Goal: Task Accomplishment & Management: Use online tool/utility

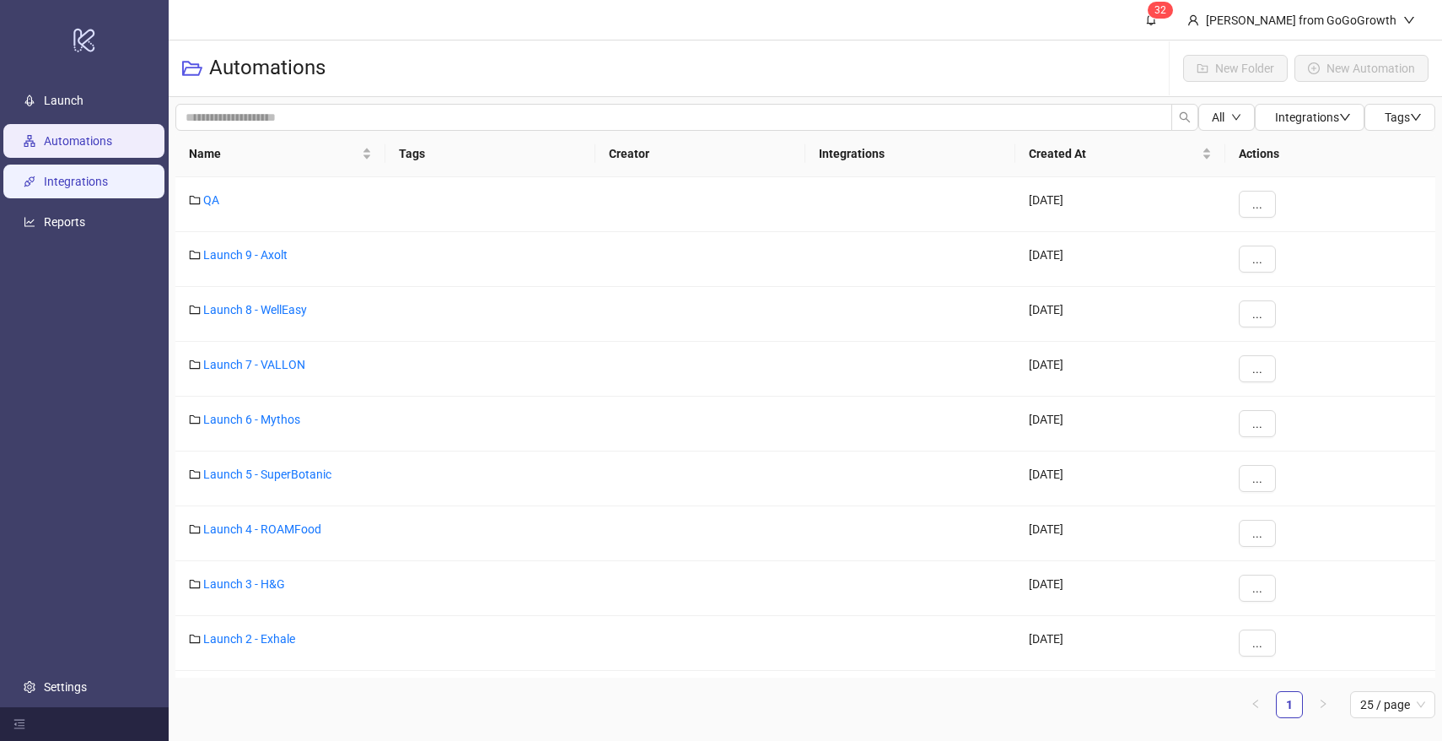
click at [63, 180] on link "Integrations" at bounding box center [76, 181] width 64 height 13
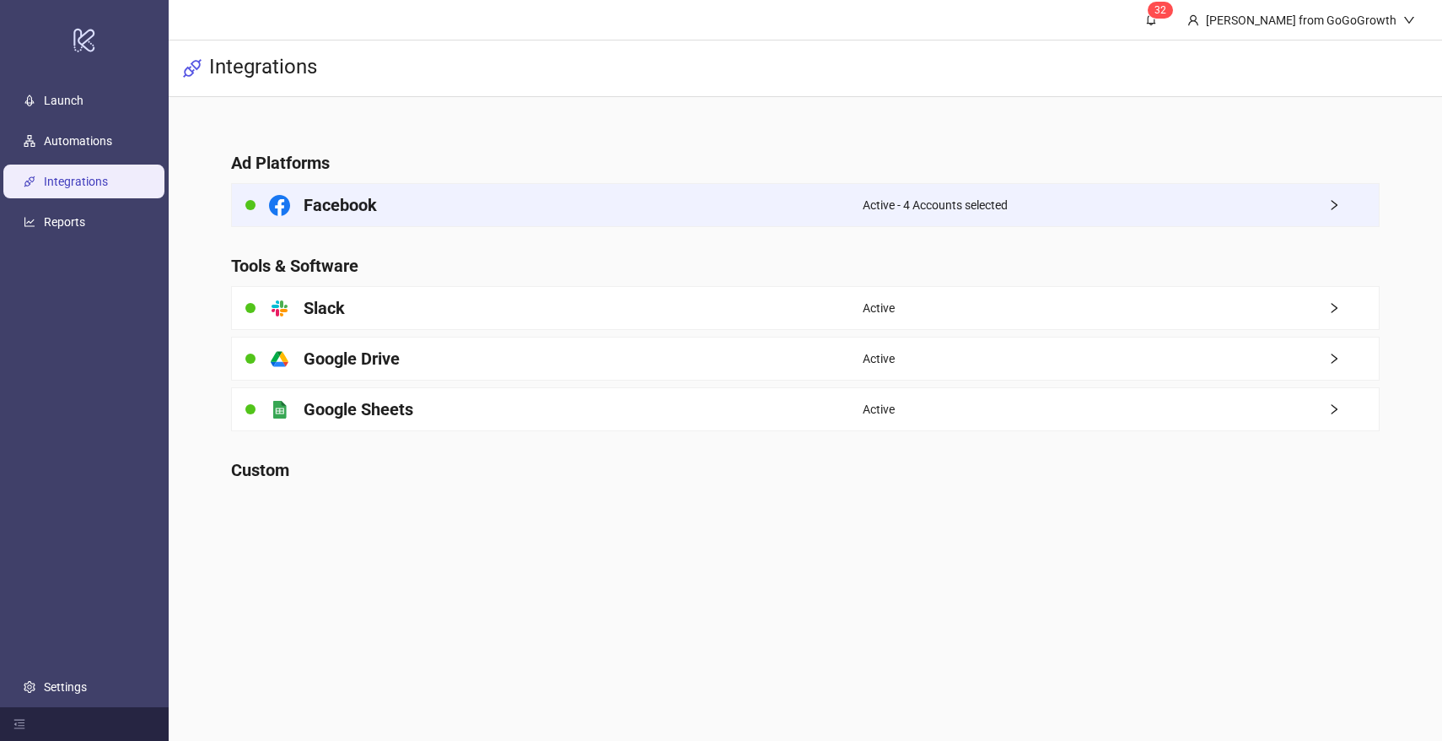
click at [337, 191] on div "Facebook" at bounding box center [547, 205] width 631 height 42
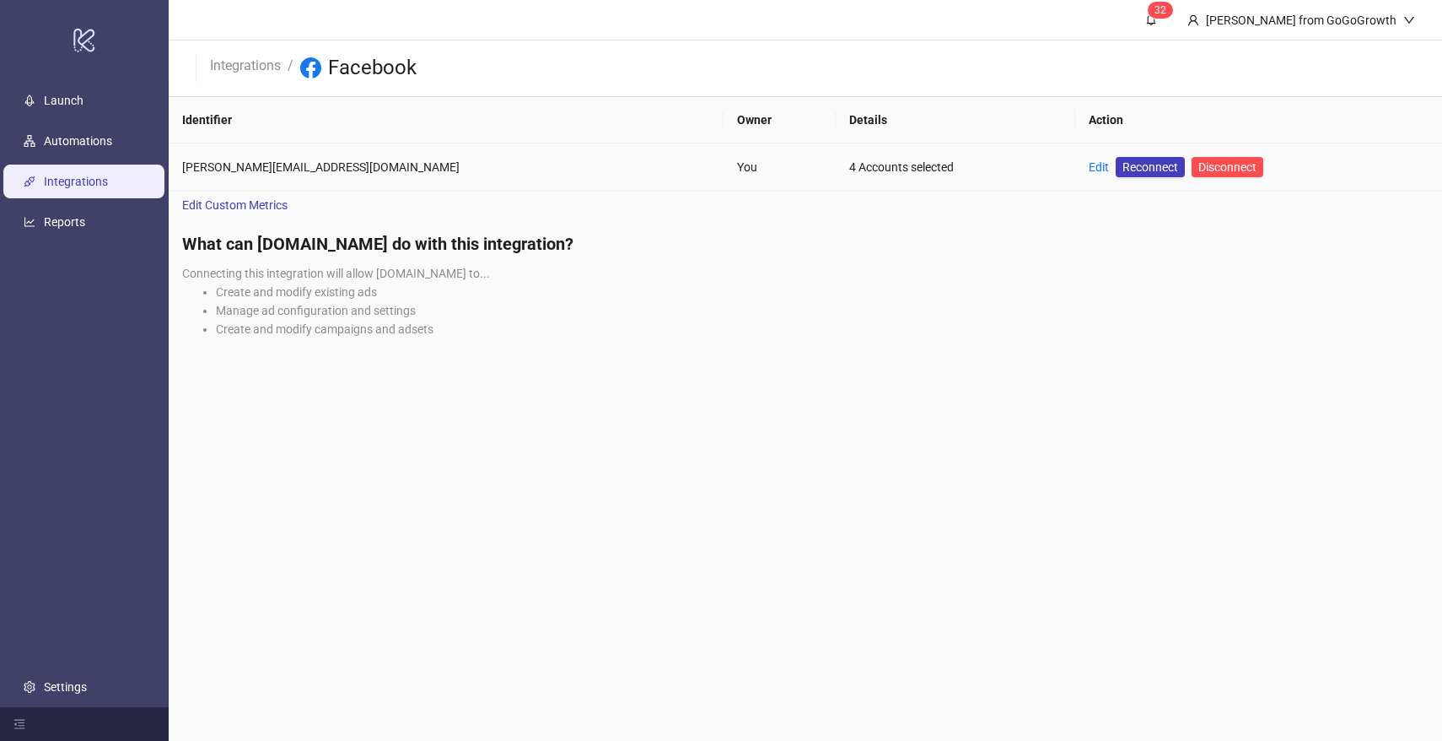
click at [1076, 156] on td "Edit Reconnect Disconnect" at bounding box center [1259, 167] width 367 height 48
click at [1089, 165] on link "Edit" at bounding box center [1099, 166] width 20 height 13
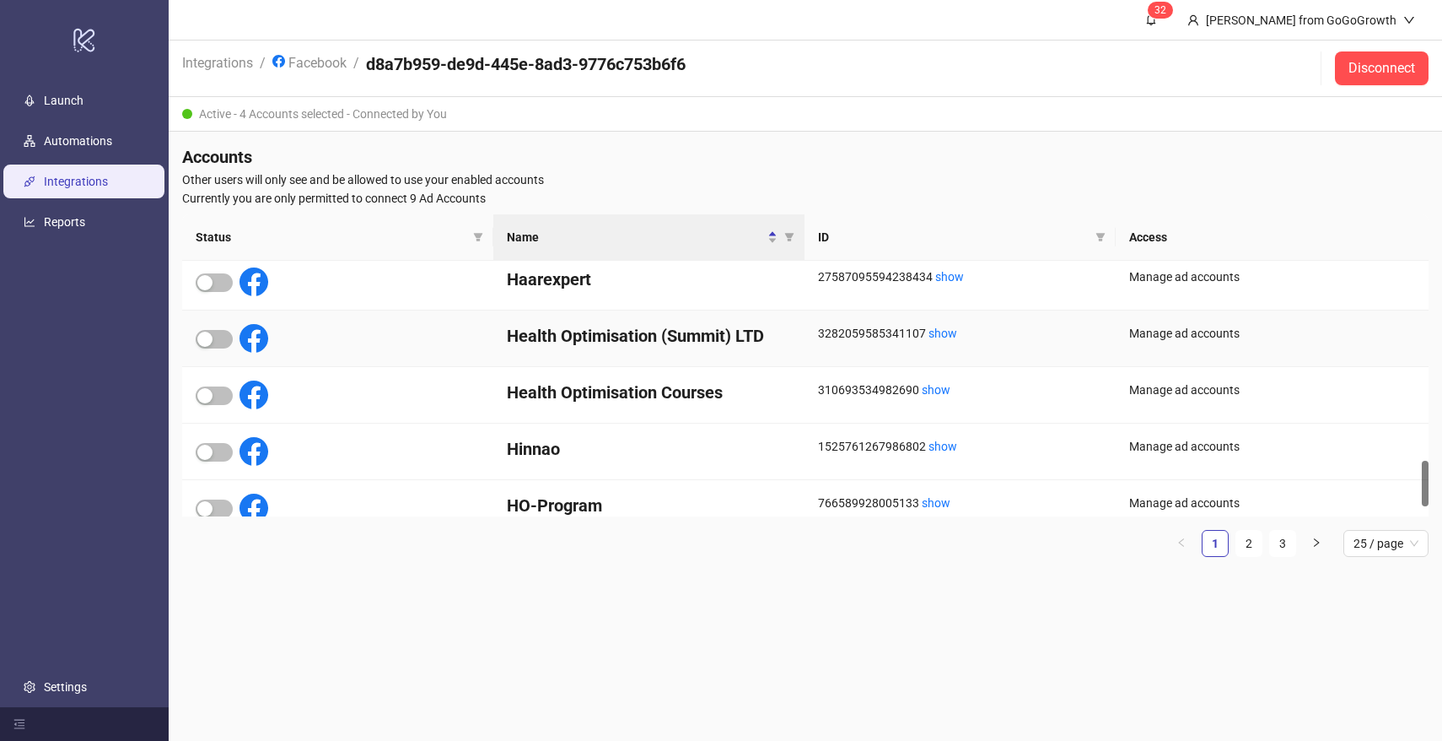
scroll to position [1176, 0]
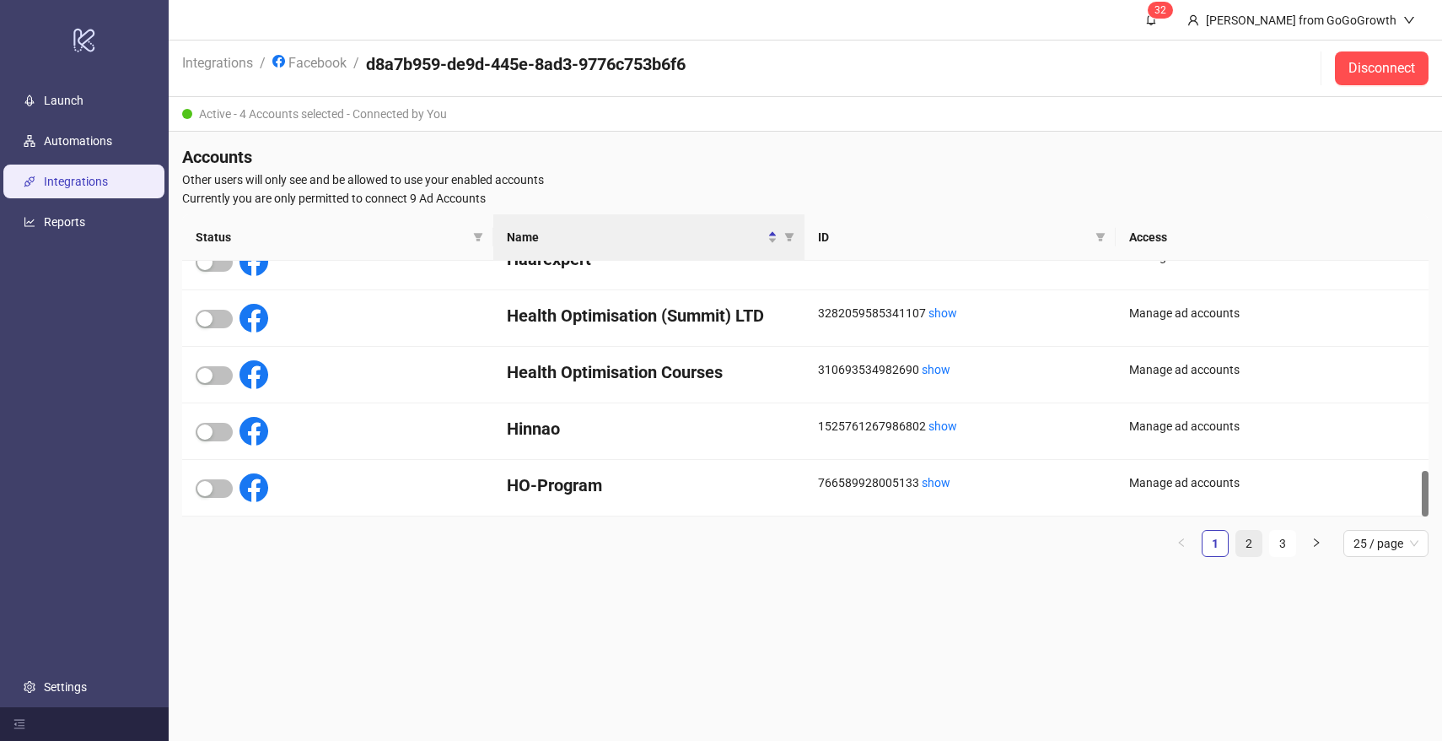
click at [1254, 542] on link "2" at bounding box center [1249, 543] width 25 height 25
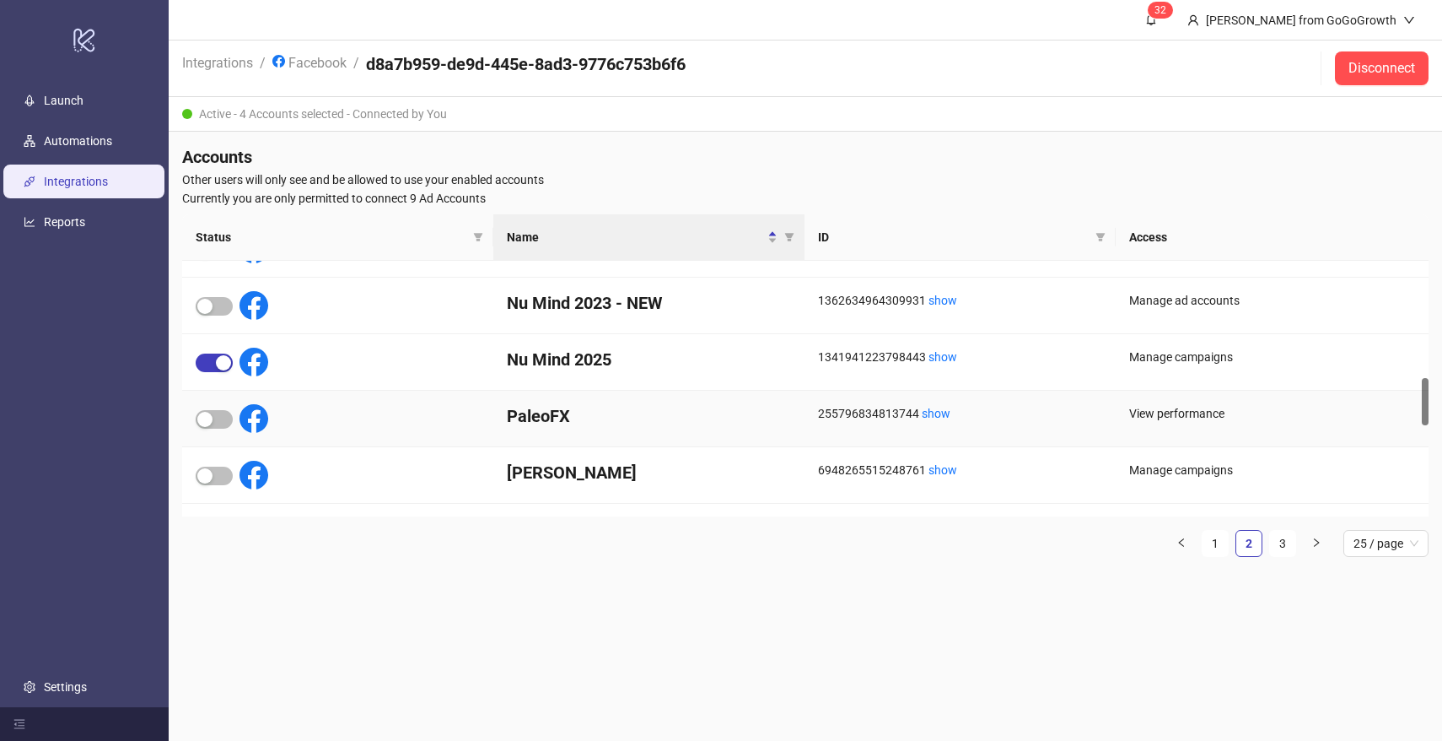
scroll to position [617, 0]
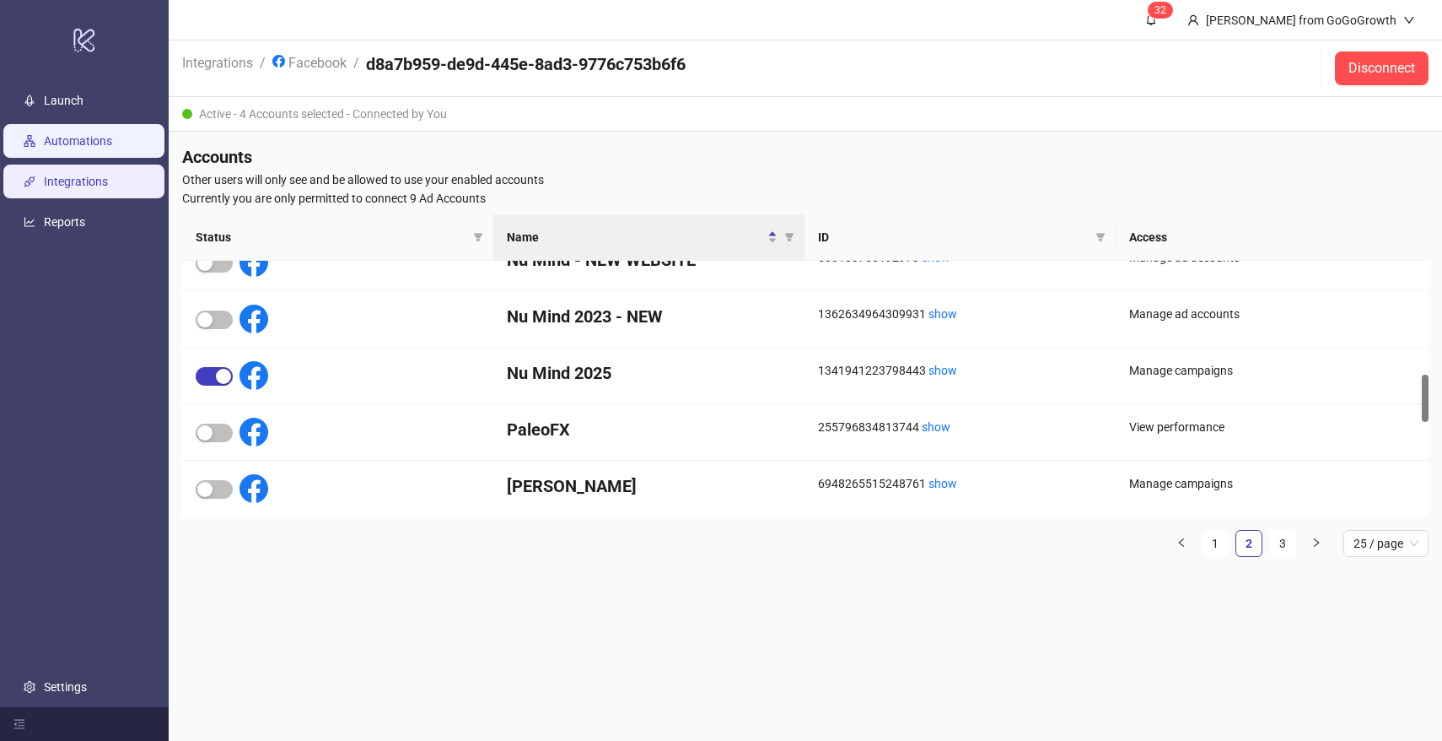
click at [82, 134] on link "Automations" at bounding box center [78, 140] width 68 height 13
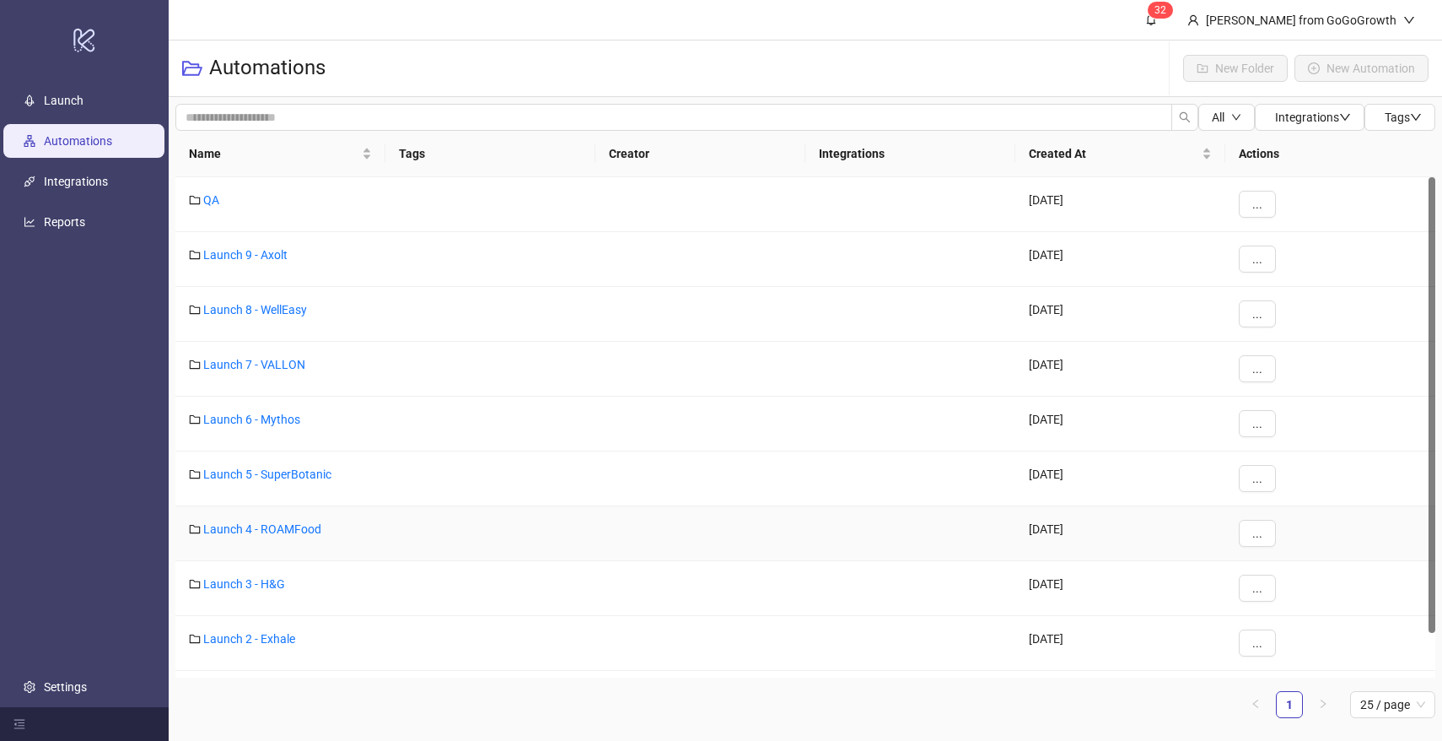
scroll to position [48, 0]
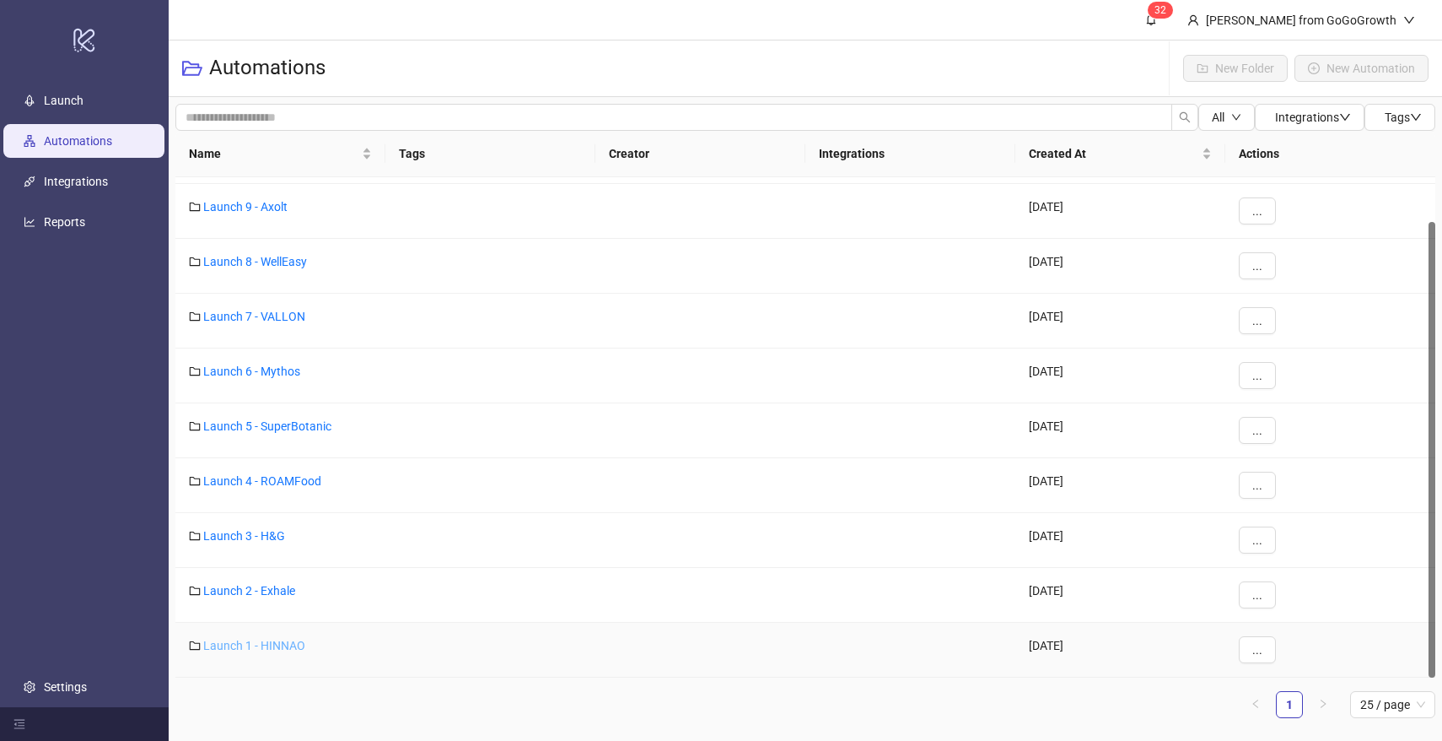
click at [262, 644] on link "Launch 1 - HINNAO" at bounding box center [254, 645] width 102 height 13
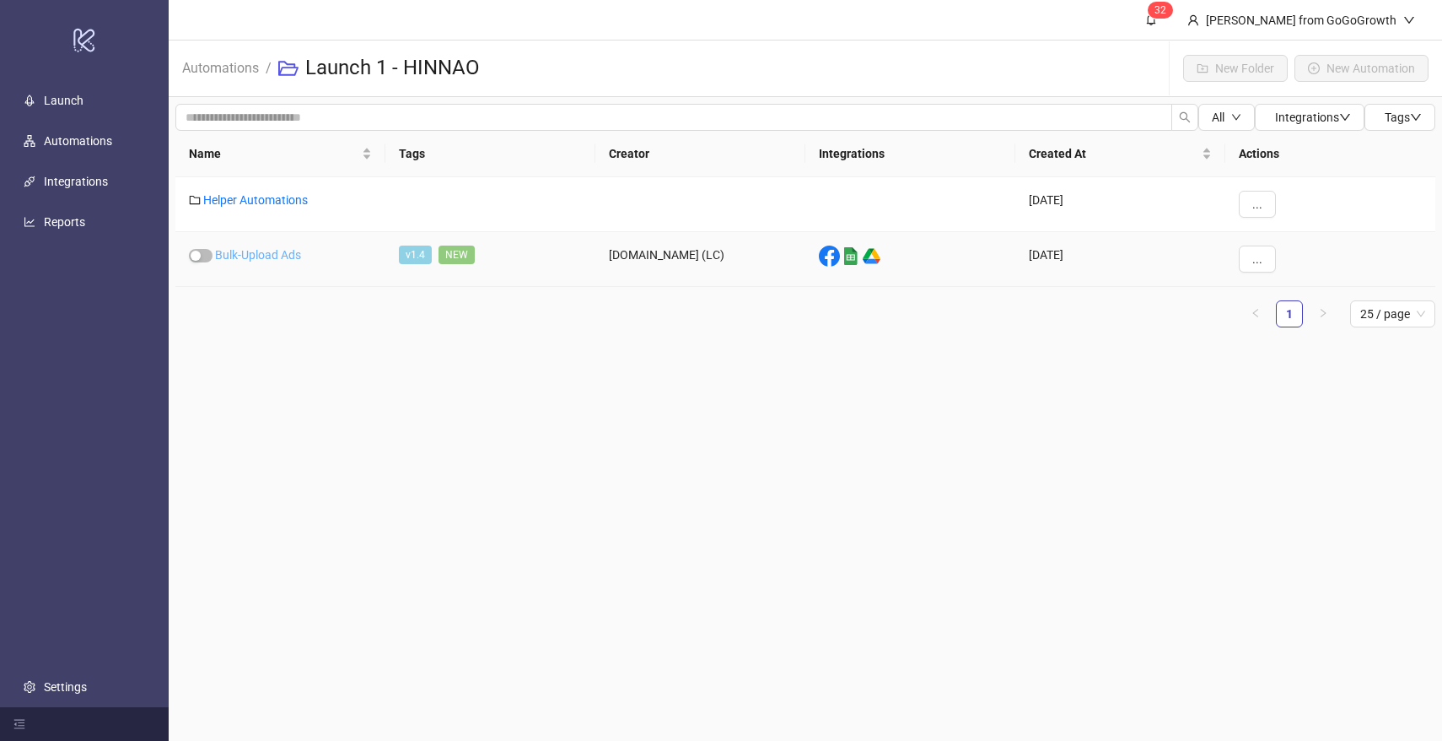
click at [251, 259] on link "Bulk-Upload Ads" at bounding box center [258, 254] width 86 height 13
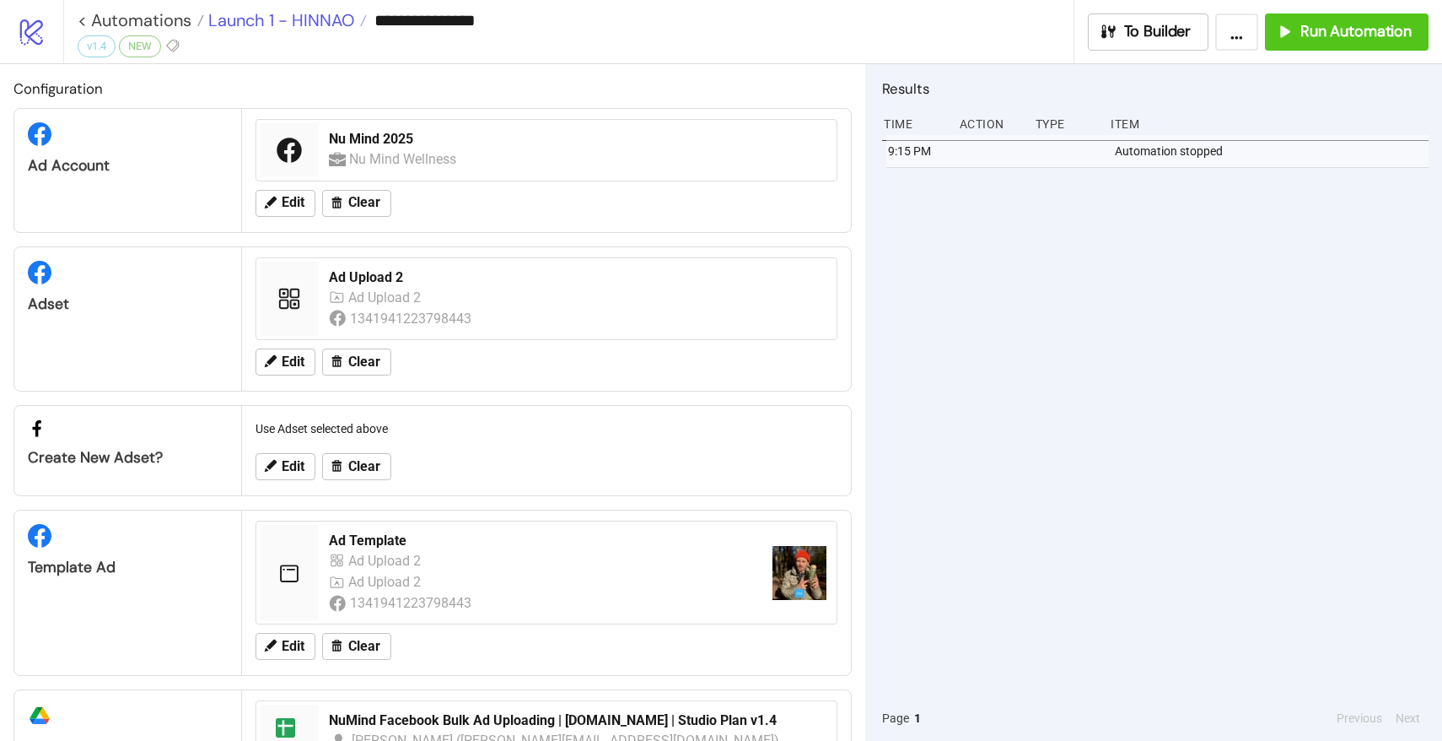
click at [297, 28] on span "Launch 1 - HINNAO" at bounding box center [279, 20] width 150 height 22
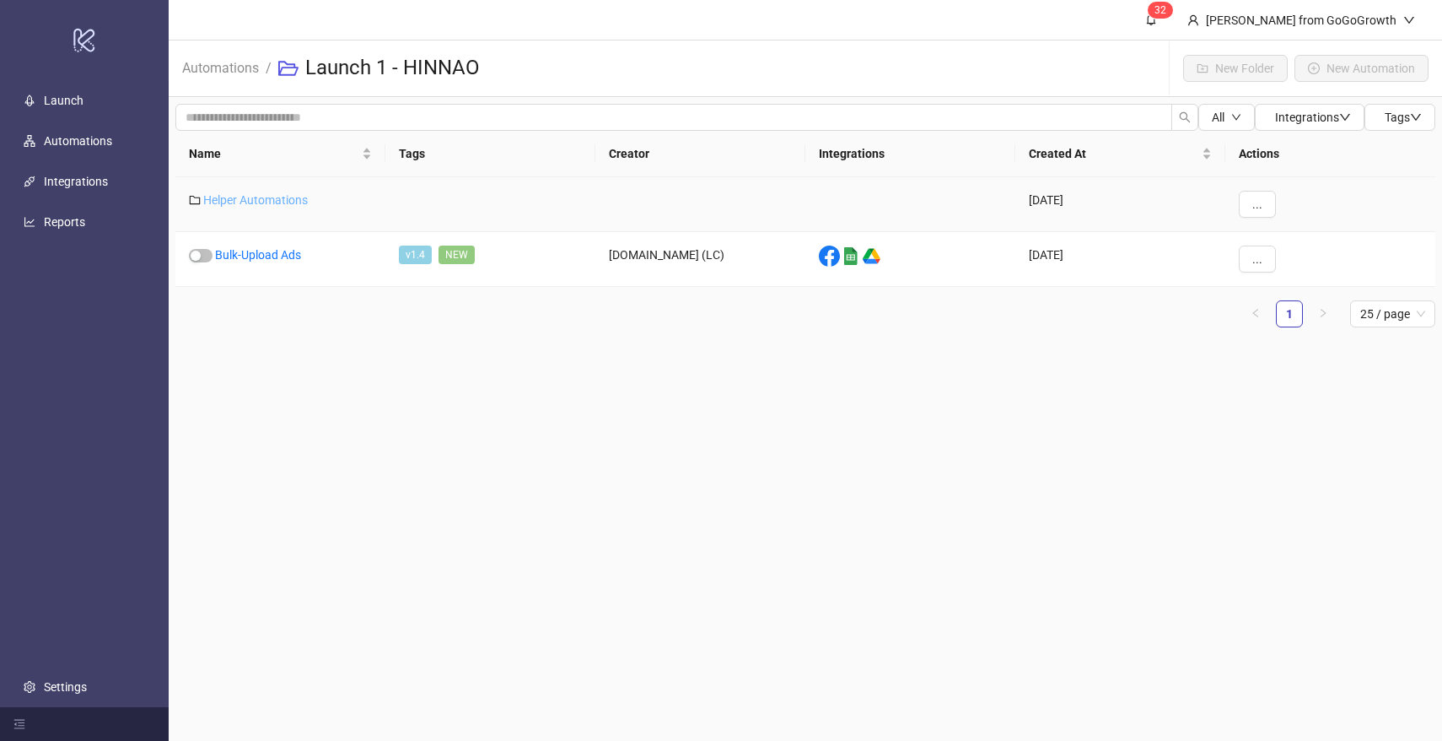
click at [253, 204] on link "Helper Automations" at bounding box center [255, 199] width 105 height 13
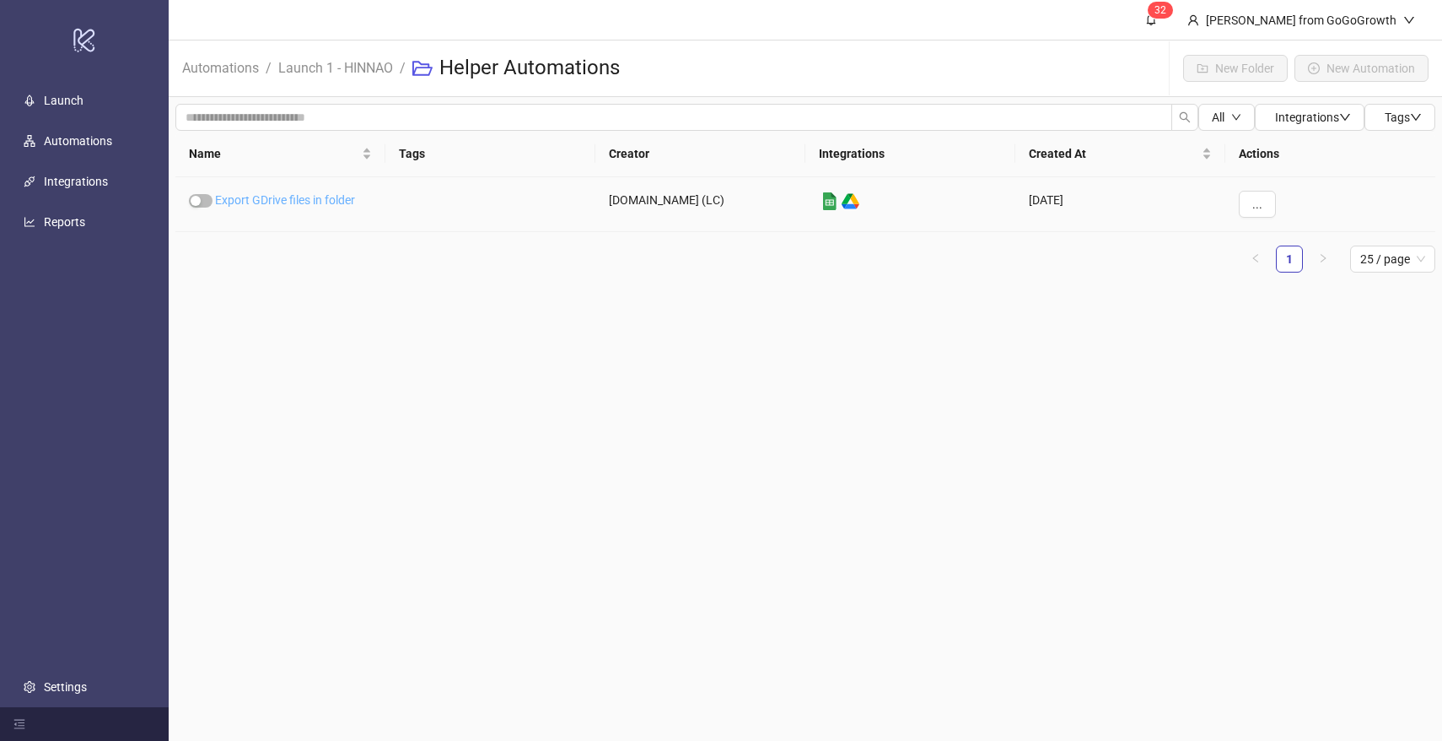
click at [256, 202] on link "Export GDrive files in folder" at bounding box center [285, 199] width 140 height 13
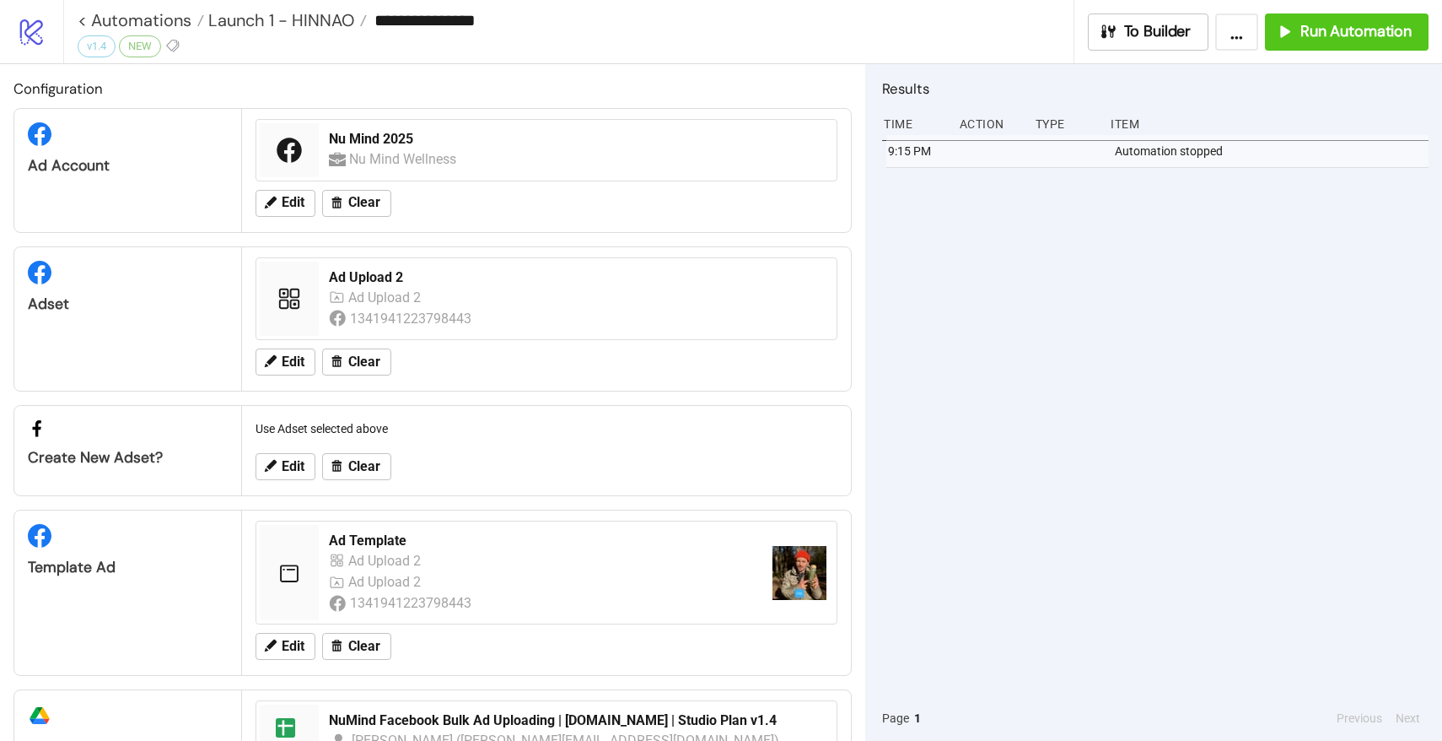
type input "**********"
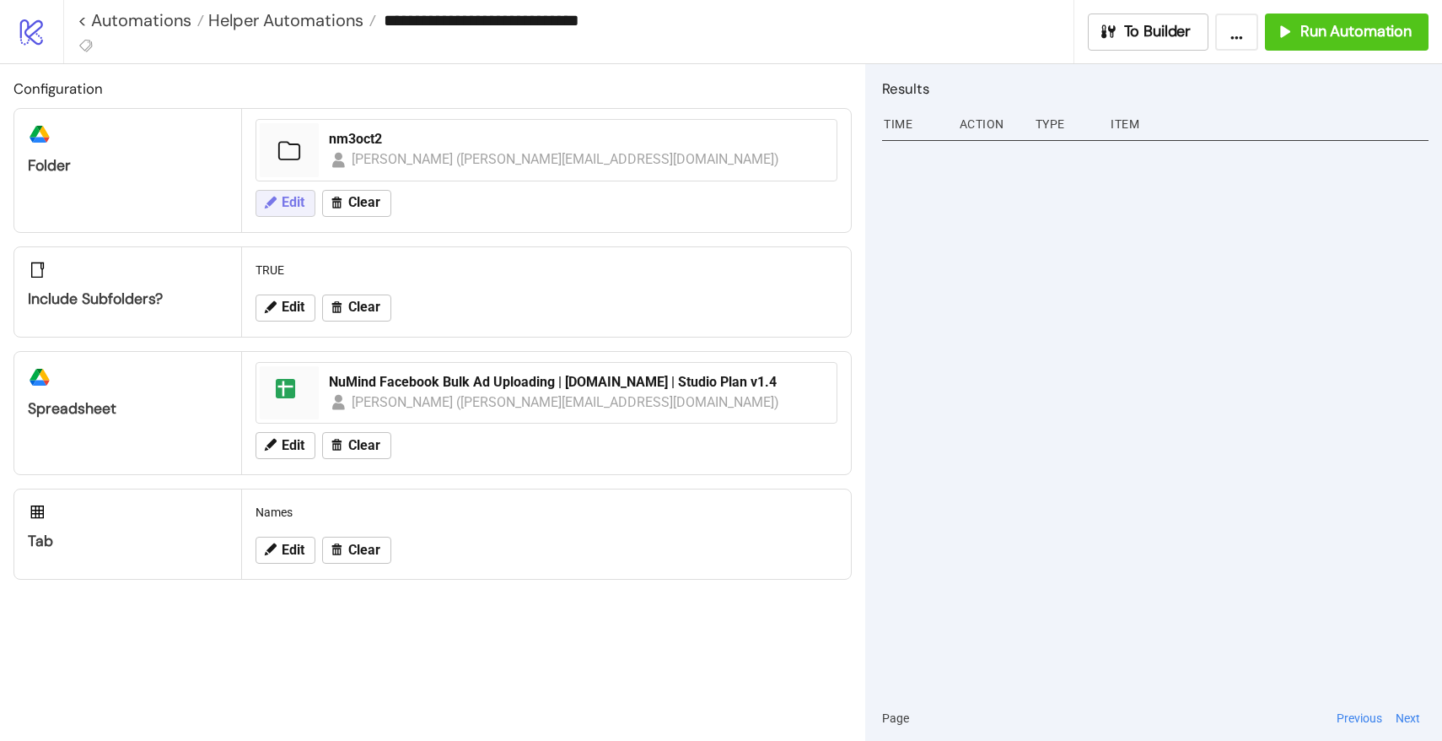
click at [278, 202] on button "Edit" at bounding box center [286, 203] width 60 height 27
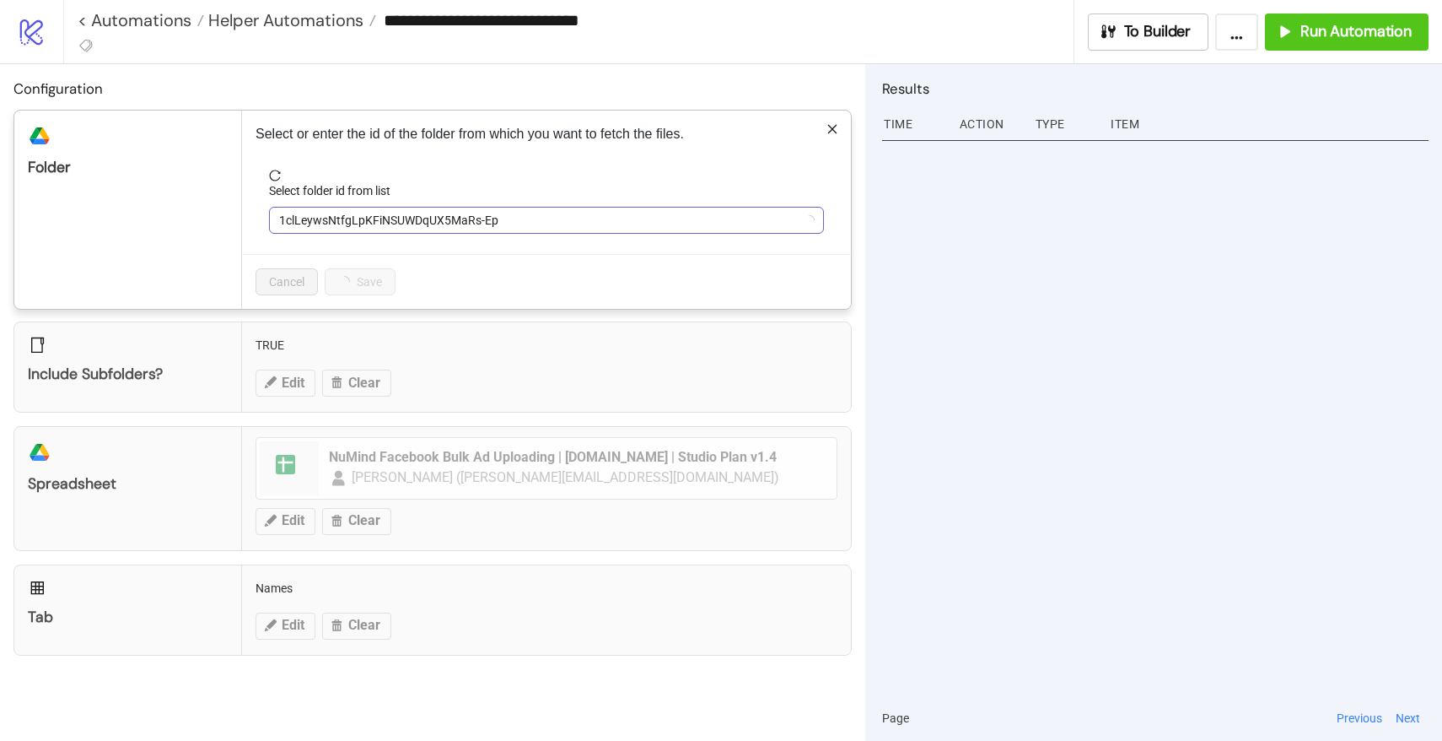
click at [402, 224] on span "1clLeywsNtfgLpKFiNSUWDqUX5MaRs-Ep" at bounding box center [546, 220] width 535 height 25
click at [391, 229] on span "nm3oct2" at bounding box center [546, 220] width 535 height 25
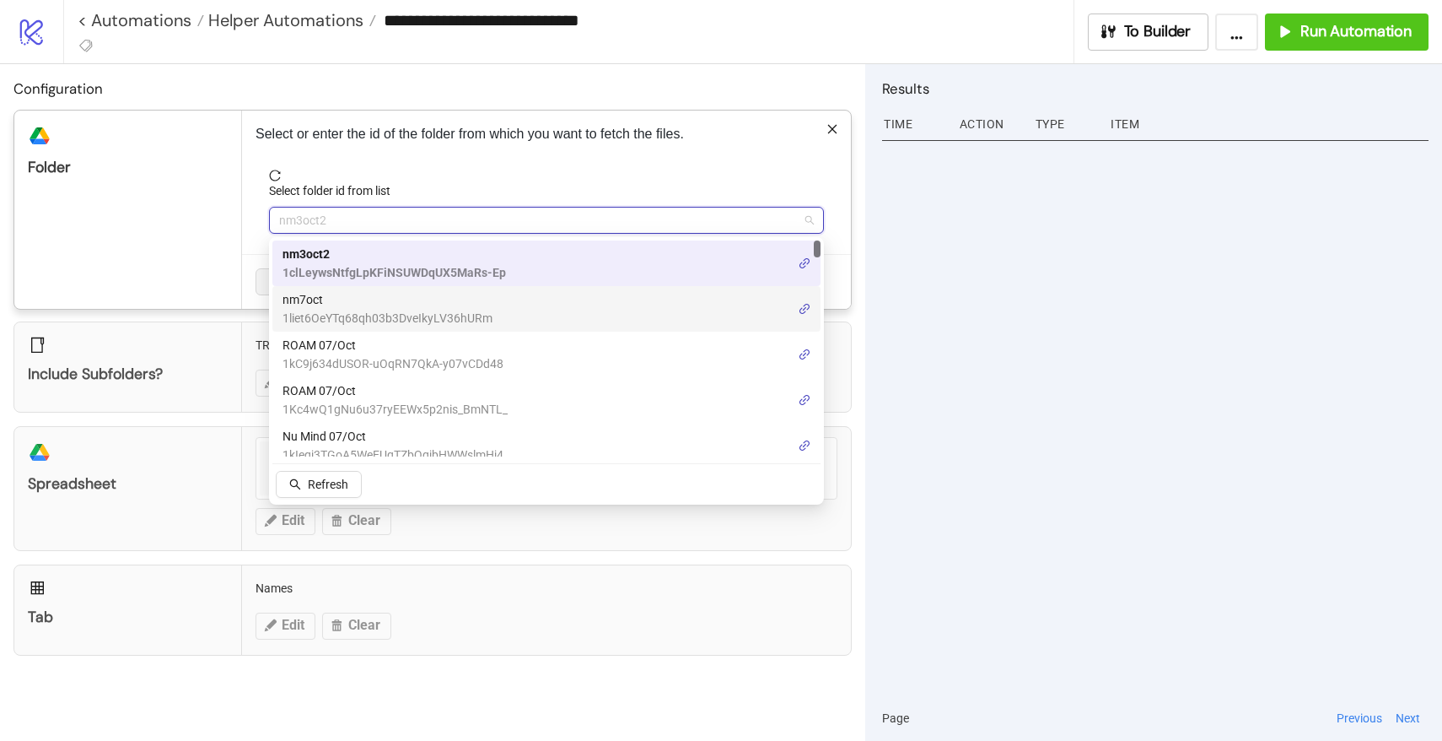
click at [353, 309] on span "1liet6OeYTq68qh03b3DveIkyLV36hURm" at bounding box center [388, 318] width 210 height 19
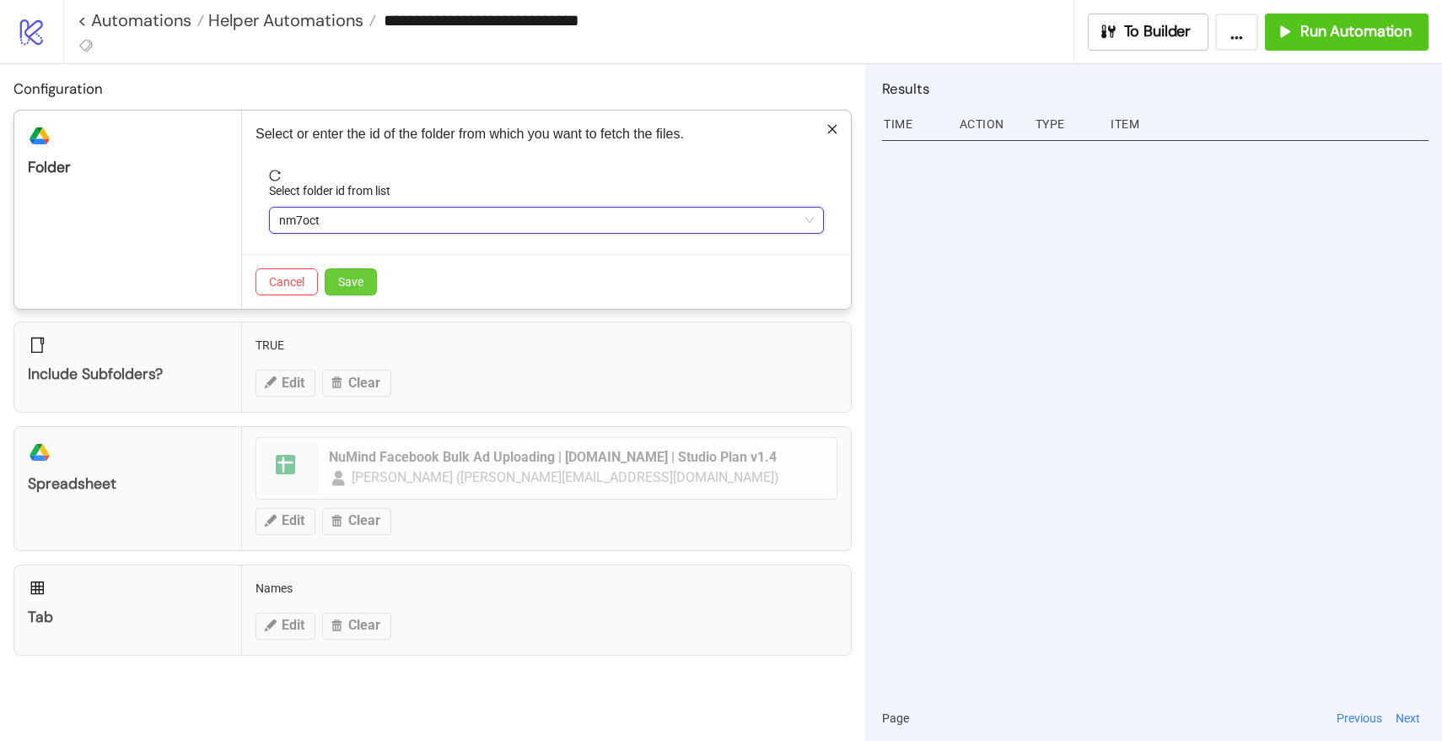
click at [362, 275] on span "Save" at bounding box center [350, 281] width 25 height 13
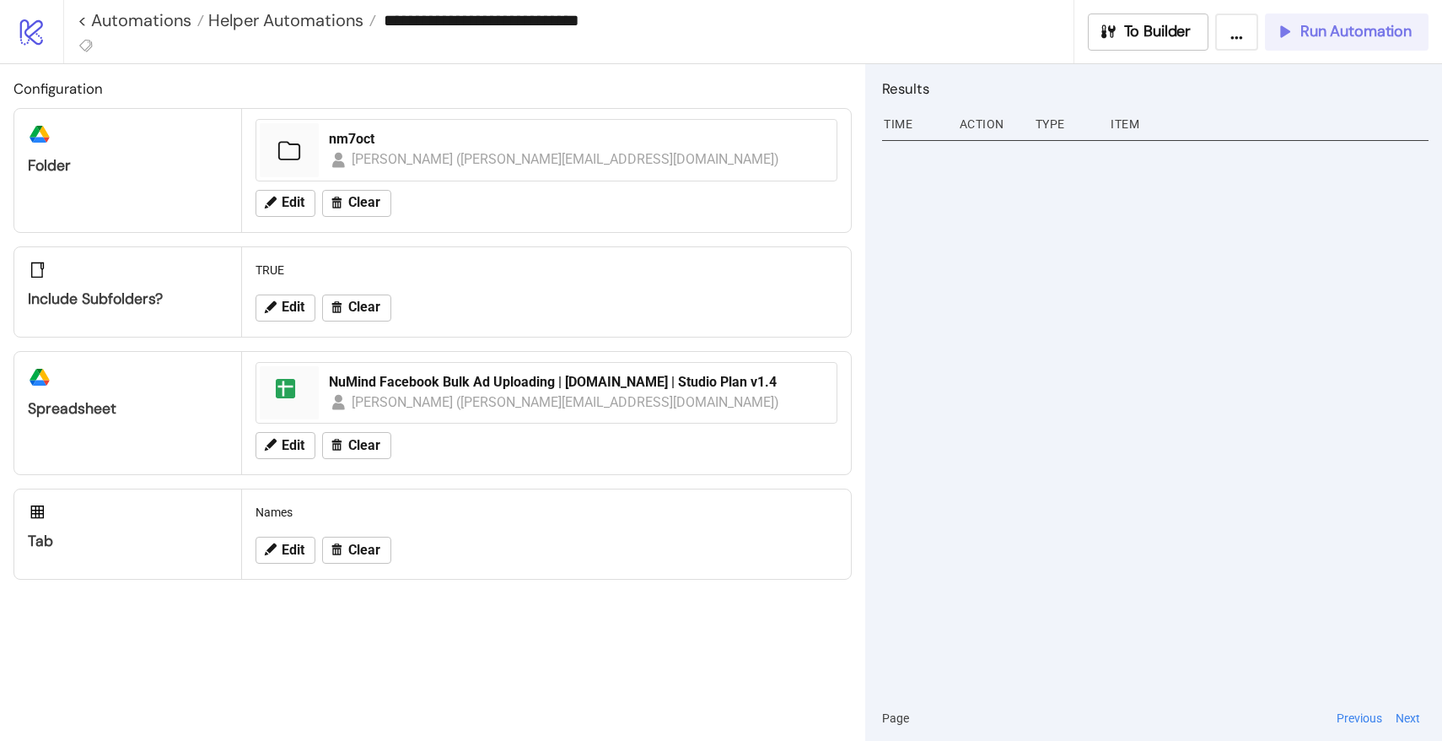
click at [1329, 40] on span "Run Automation" at bounding box center [1356, 31] width 111 height 19
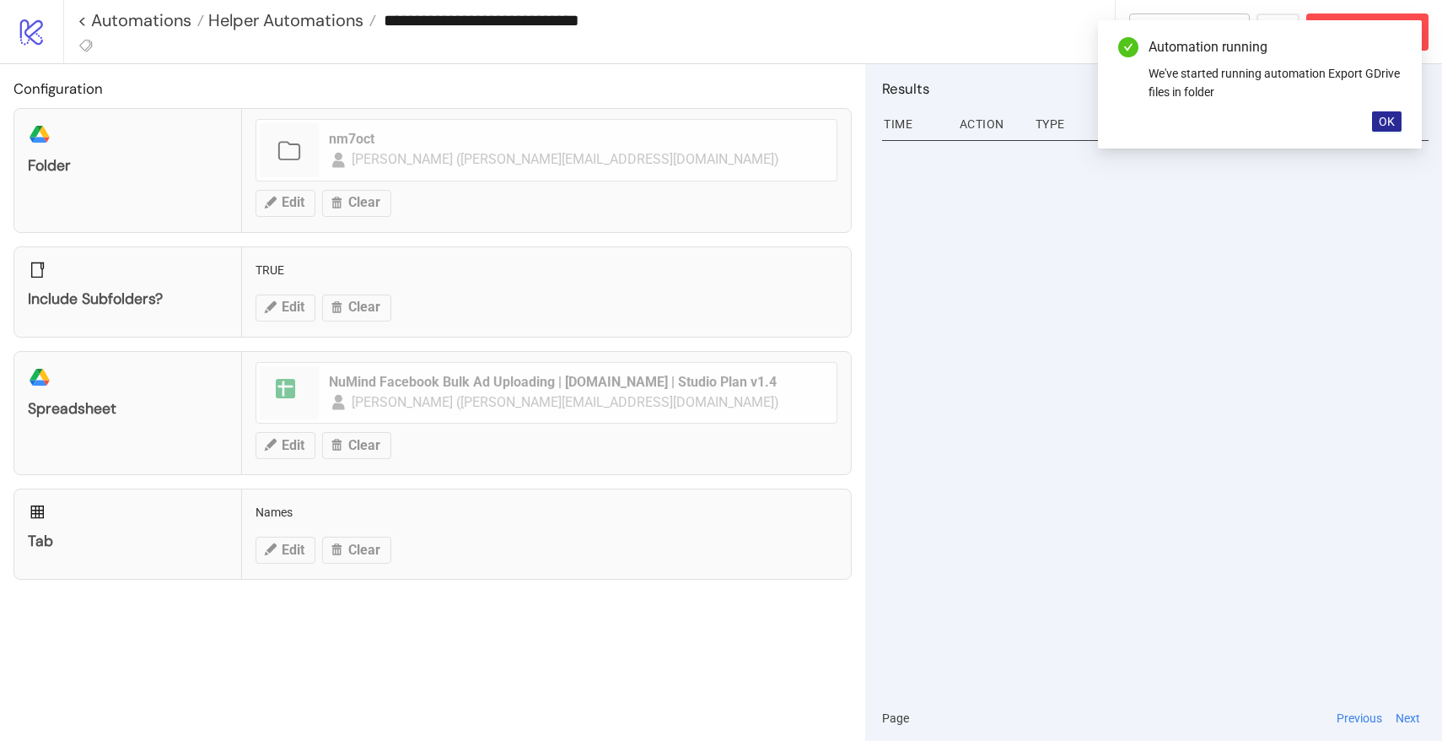
click at [1387, 128] on button "OK" at bounding box center [1387, 121] width 30 height 20
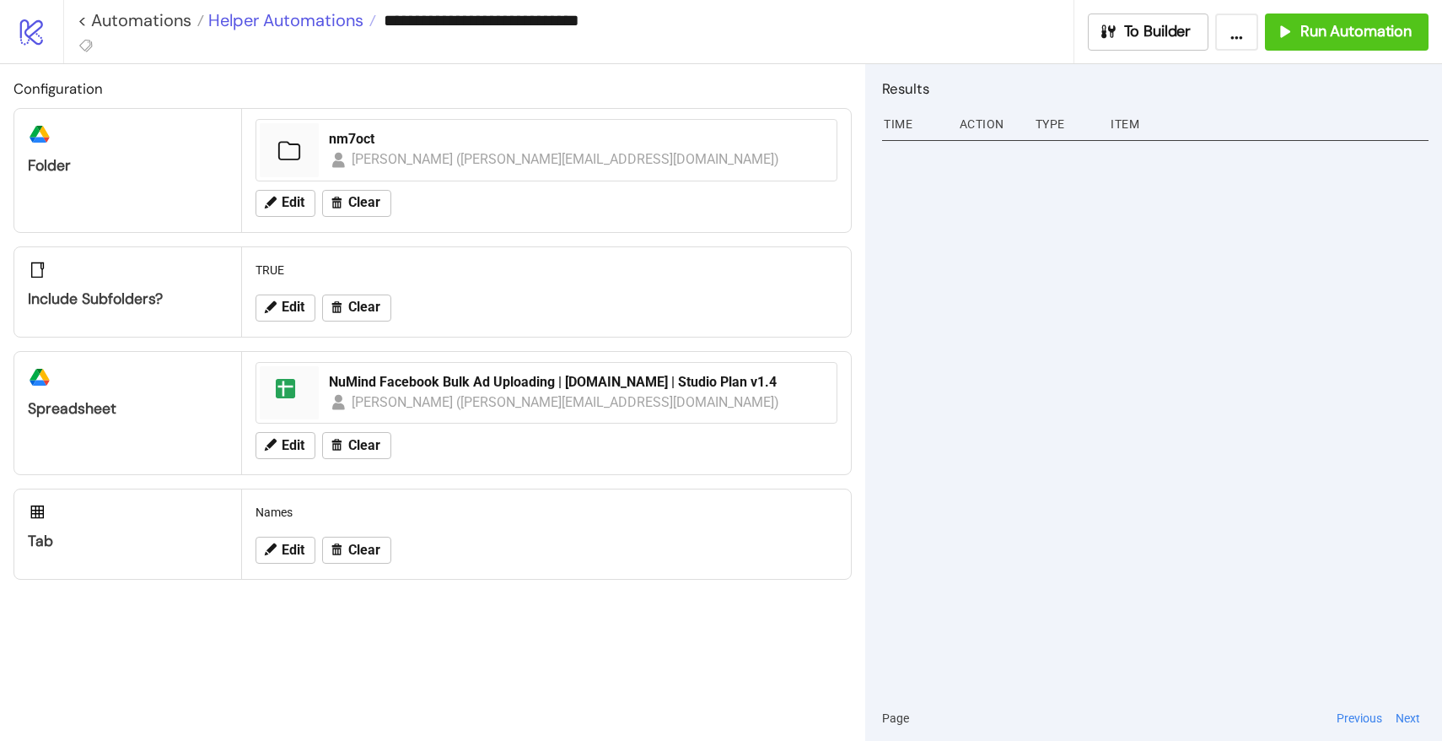
click at [332, 19] on span "Helper Automations" at bounding box center [283, 20] width 159 height 22
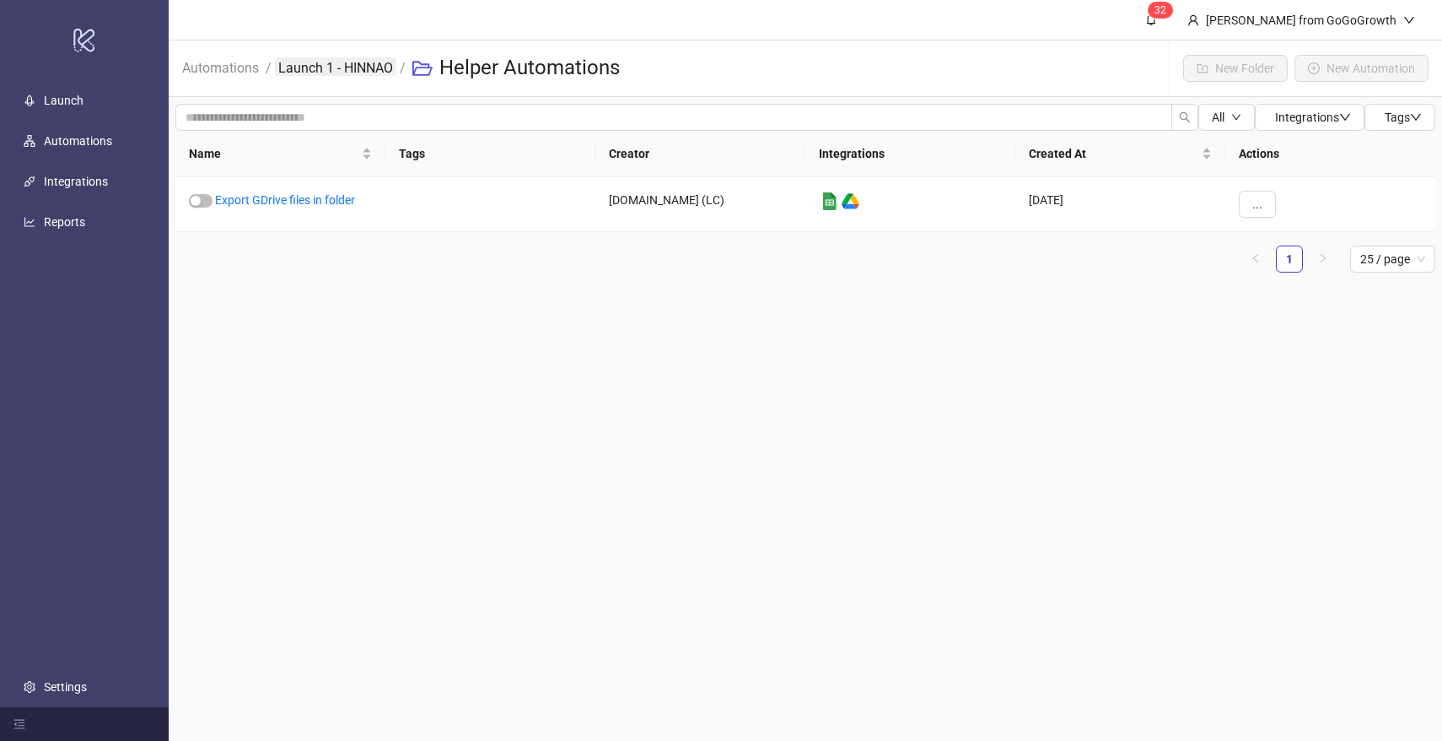
click at [310, 67] on link "Launch 1 - HINNAO" at bounding box center [335, 66] width 121 height 19
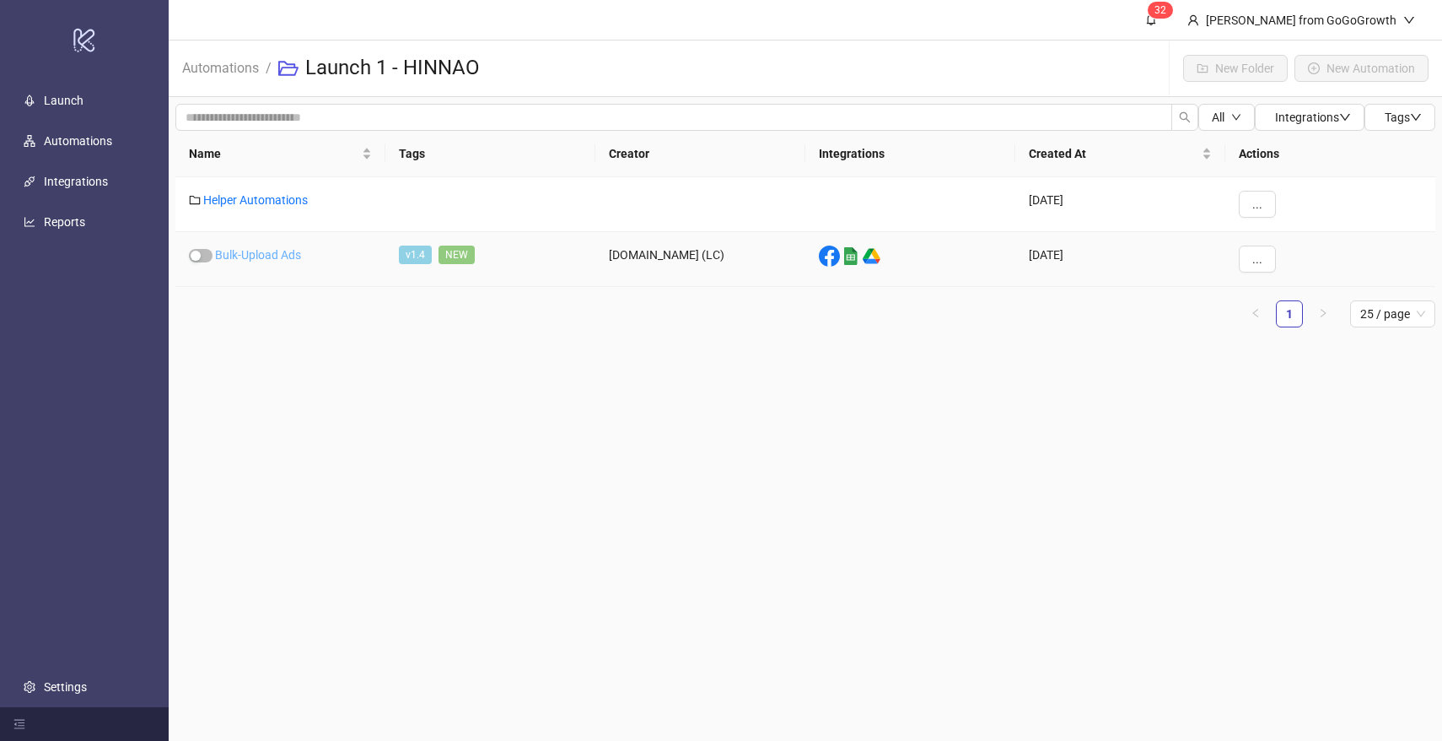
click at [268, 253] on link "Bulk-Upload Ads" at bounding box center [258, 254] width 86 height 13
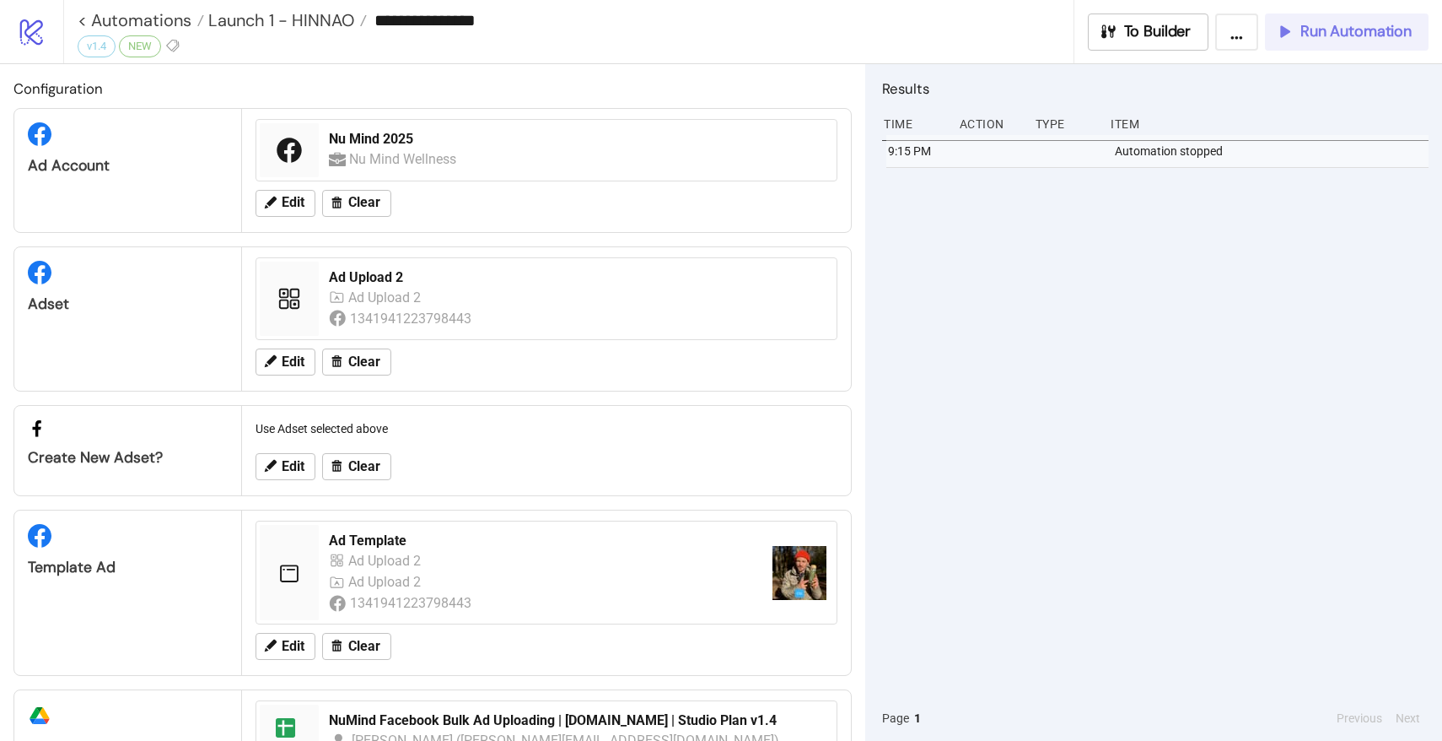
click at [1303, 29] on span "Run Automation" at bounding box center [1356, 31] width 111 height 19
